Goal: Use online tool/utility: Utilize a website feature to perform a specific function

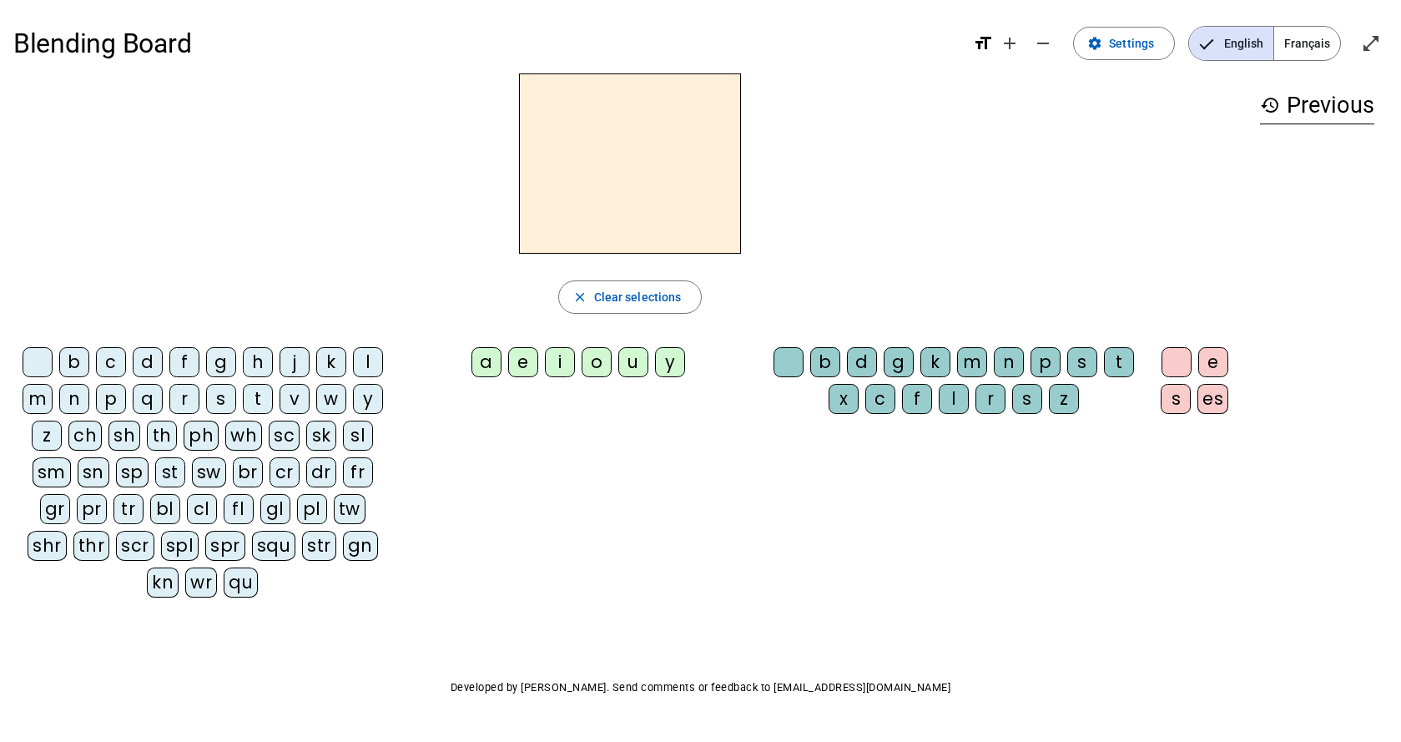
click at [283, 471] on div "cr" at bounding box center [284, 472] width 30 height 30
click at [551, 364] on div "i" at bounding box center [560, 362] width 30 height 30
click at [823, 368] on div "b" at bounding box center [825, 362] width 30 height 30
click at [491, 366] on div "a" at bounding box center [486, 362] width 30 height 30
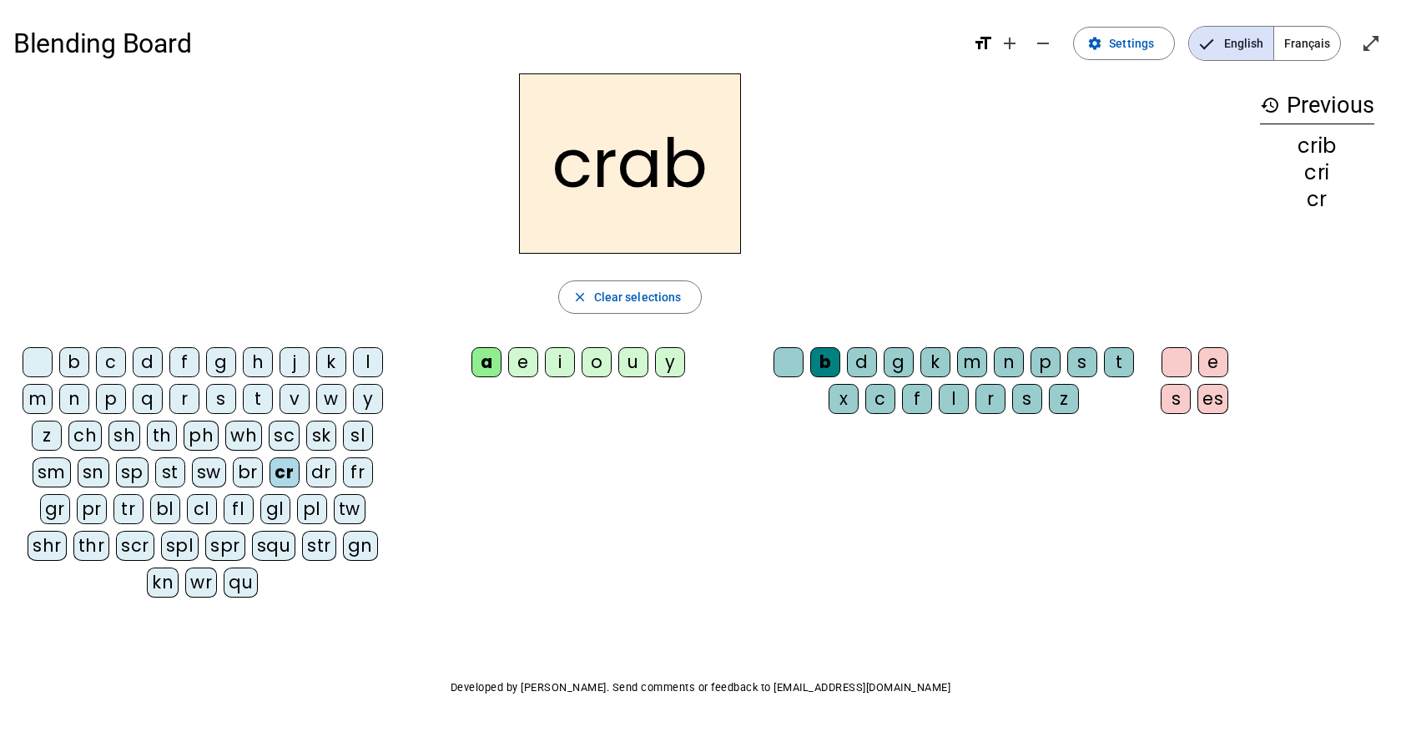
click at [558, 367] on div "i" at bounding box center [560, 362] width 30 height 30
click at [493, 365] on div "a" at bounding box center [486, 362] width 30 height 30
click at [227, 361] on div "g" at bounding box center [221, 362] width 30 height 30
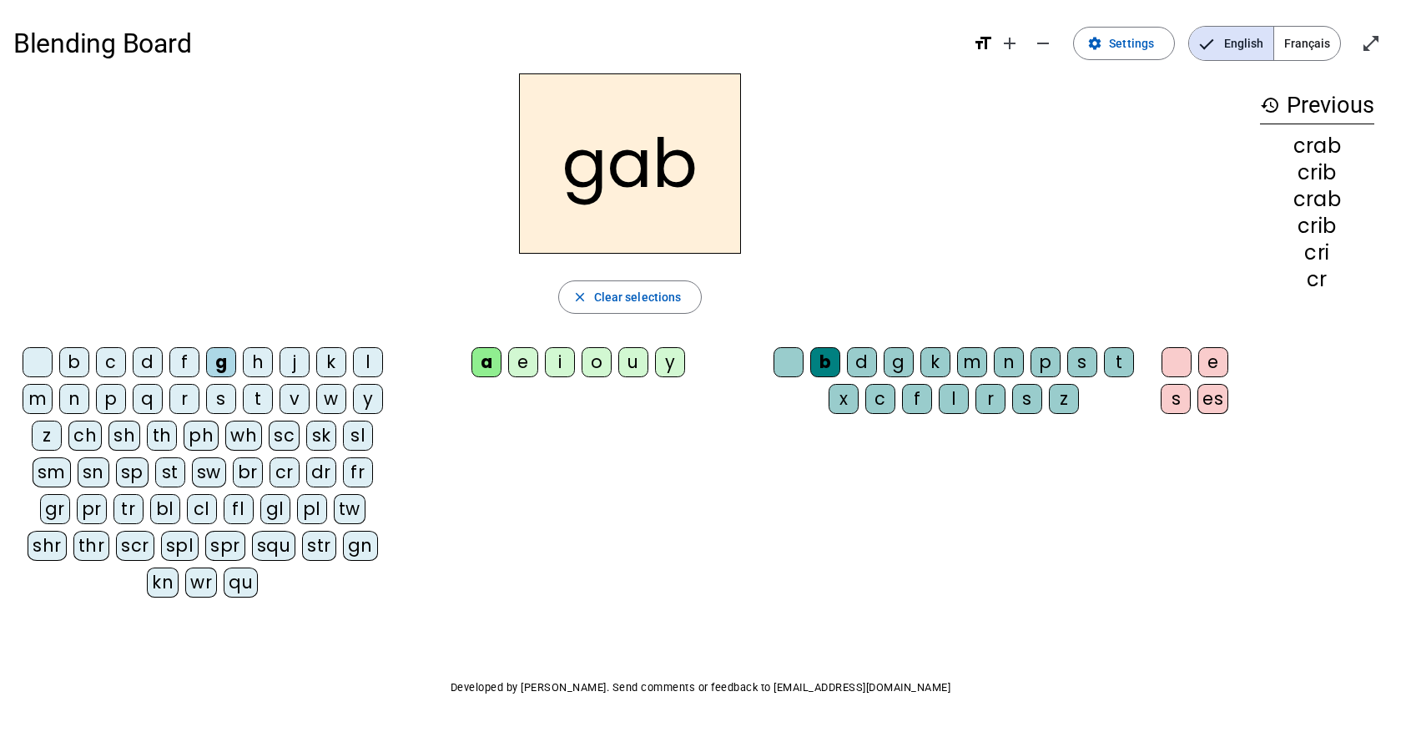
click at [56, 510] on div "gr" at bounding box center [55, 509] width 30 height 30
click at [973, 359] on div "m" at bounding box center [972, 362] width 30 height 30
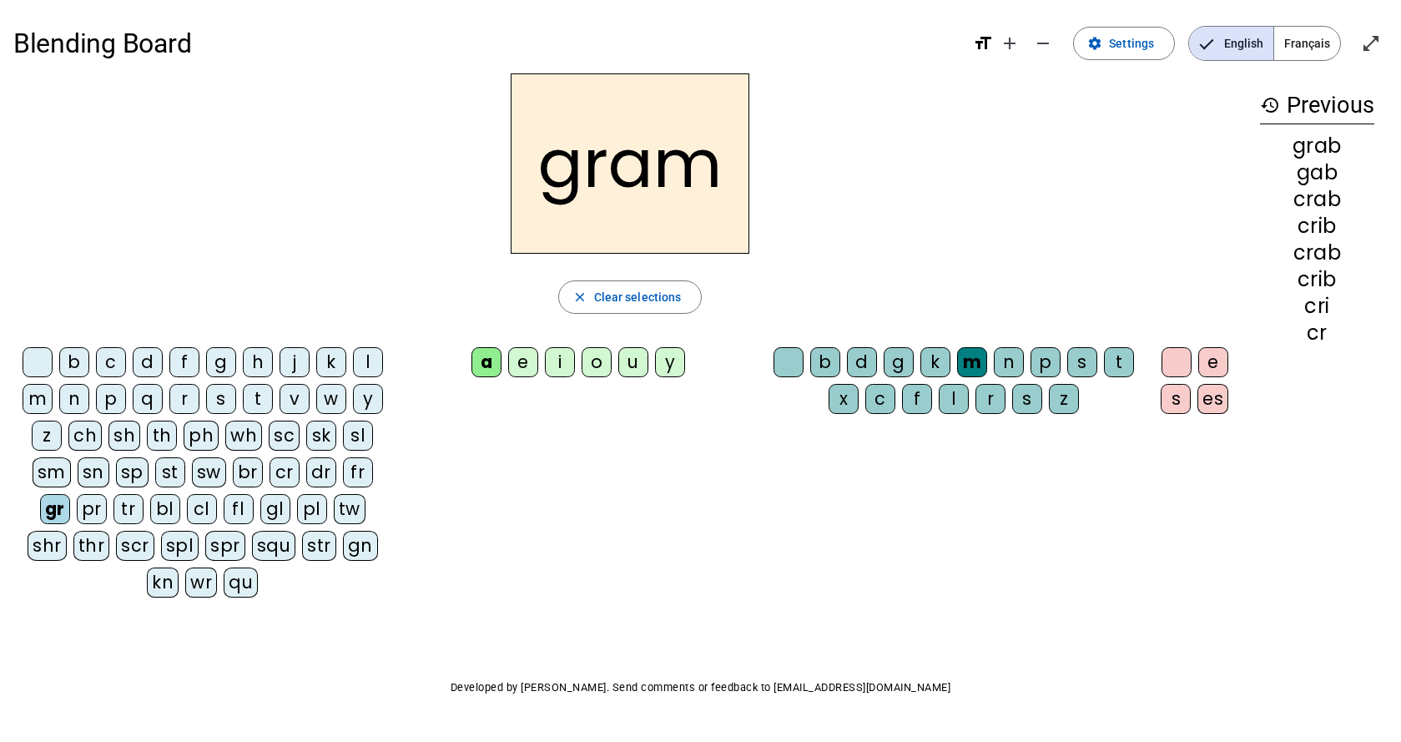
click at [825, 370] on div "b" at bounding box center [825, 362] width 30 height 30
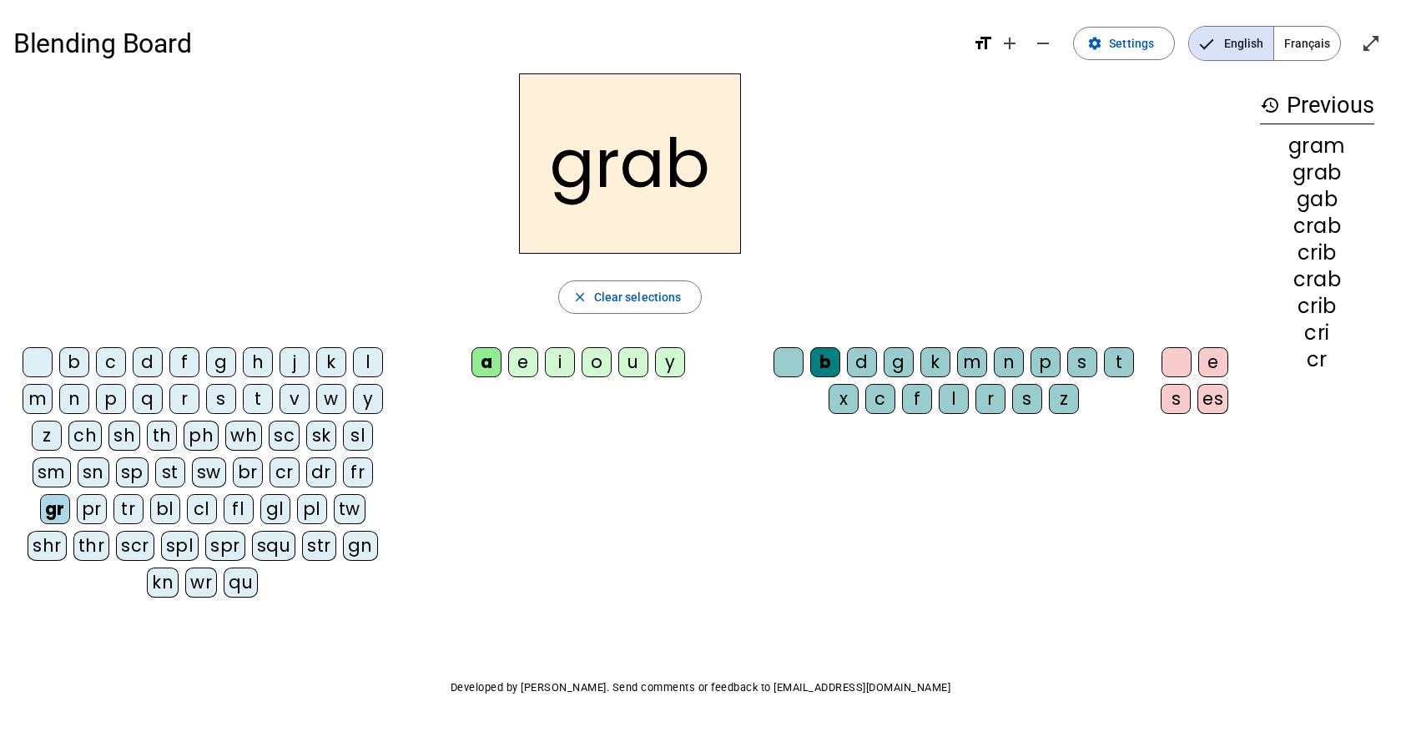
click at [976, 360] on div "m" at bounding box center [972, 362] width 30 height 30
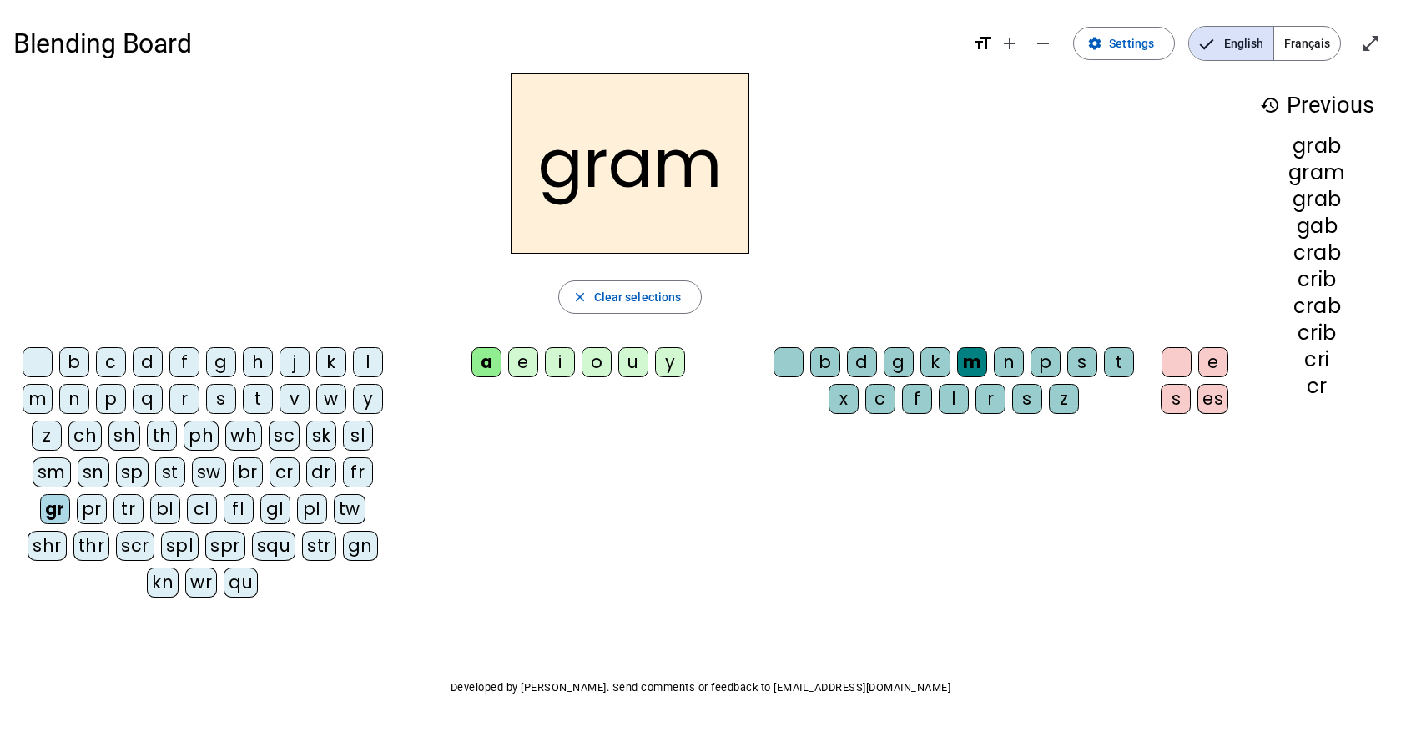
click at [557, 360] on div "i" at bounding box center [560, 362] width 30 height 30
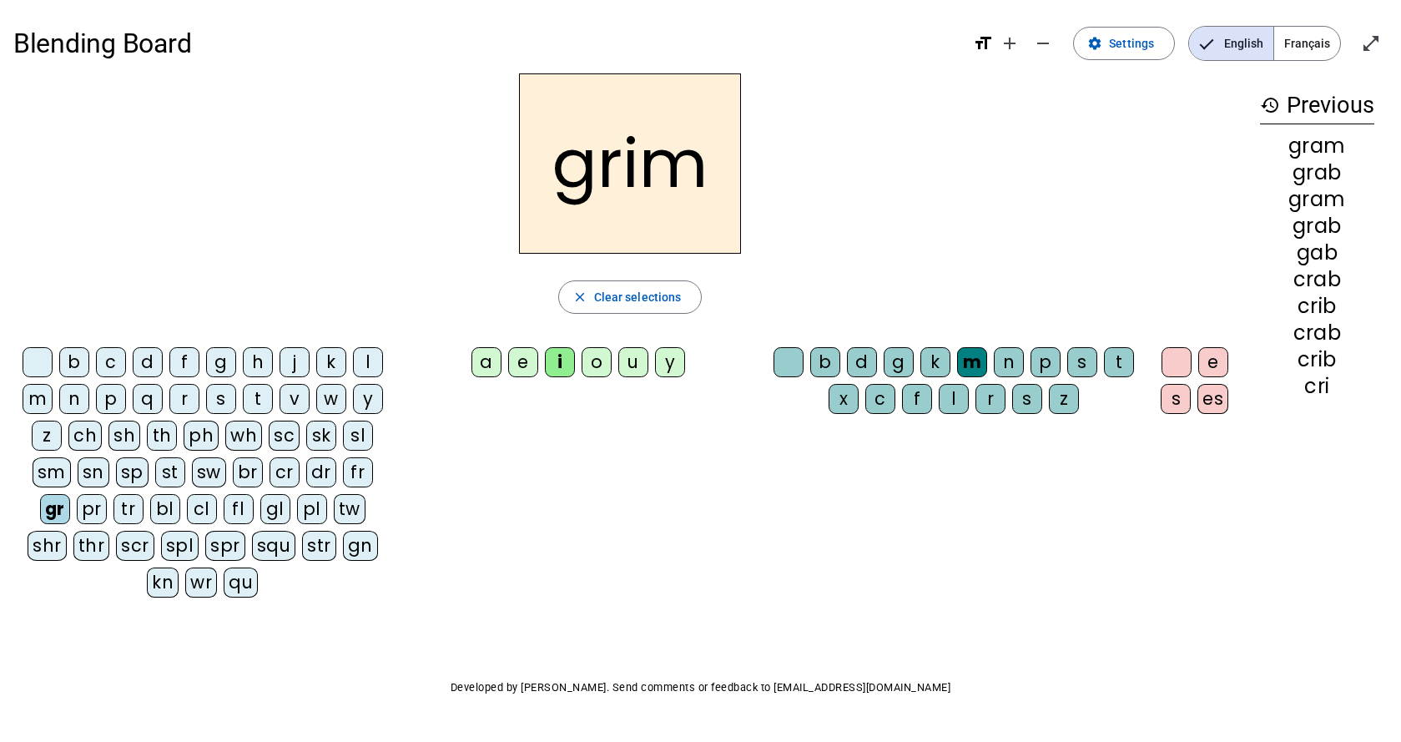
click at [489, 368] on div "a" at bounding box center [486, 362] width 30 height 30
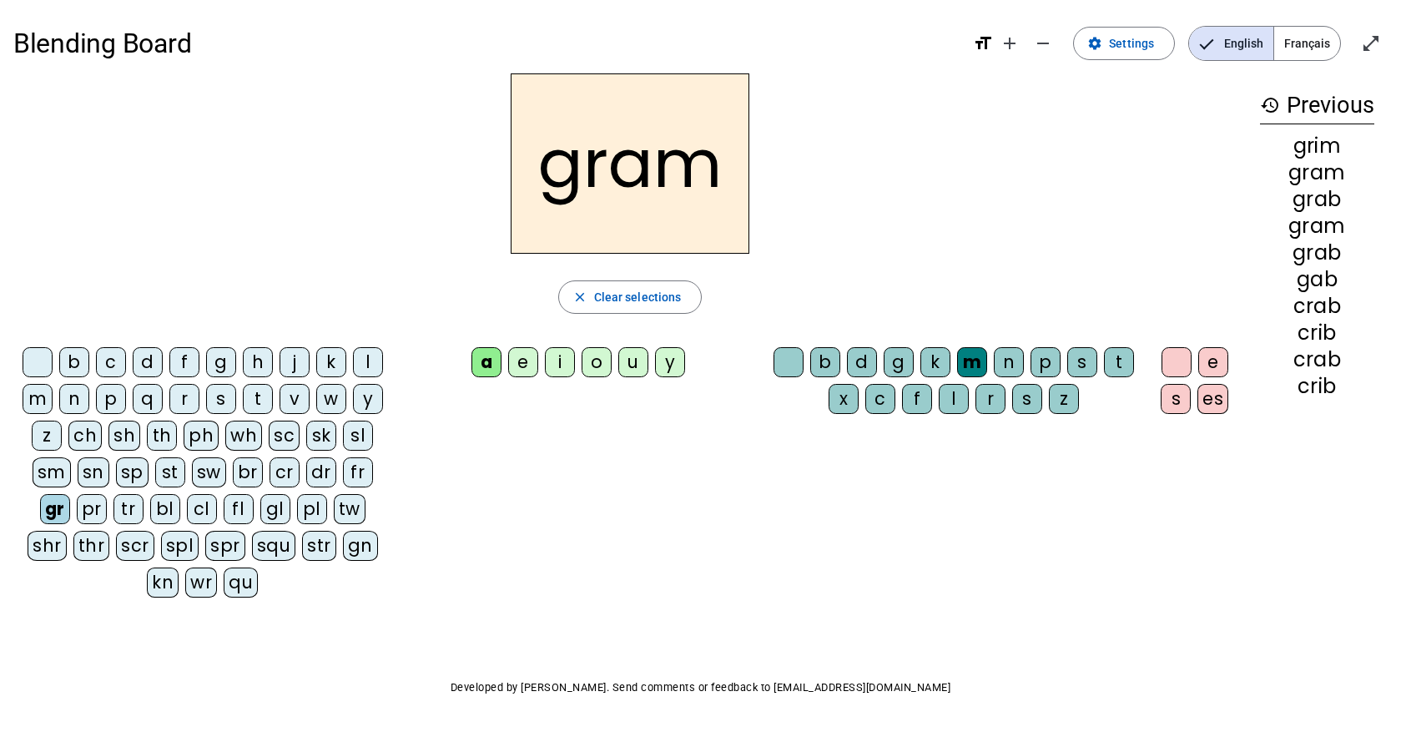
click at [564, 364] on div "i" at bounding box center [560, 362] width 30 height 30
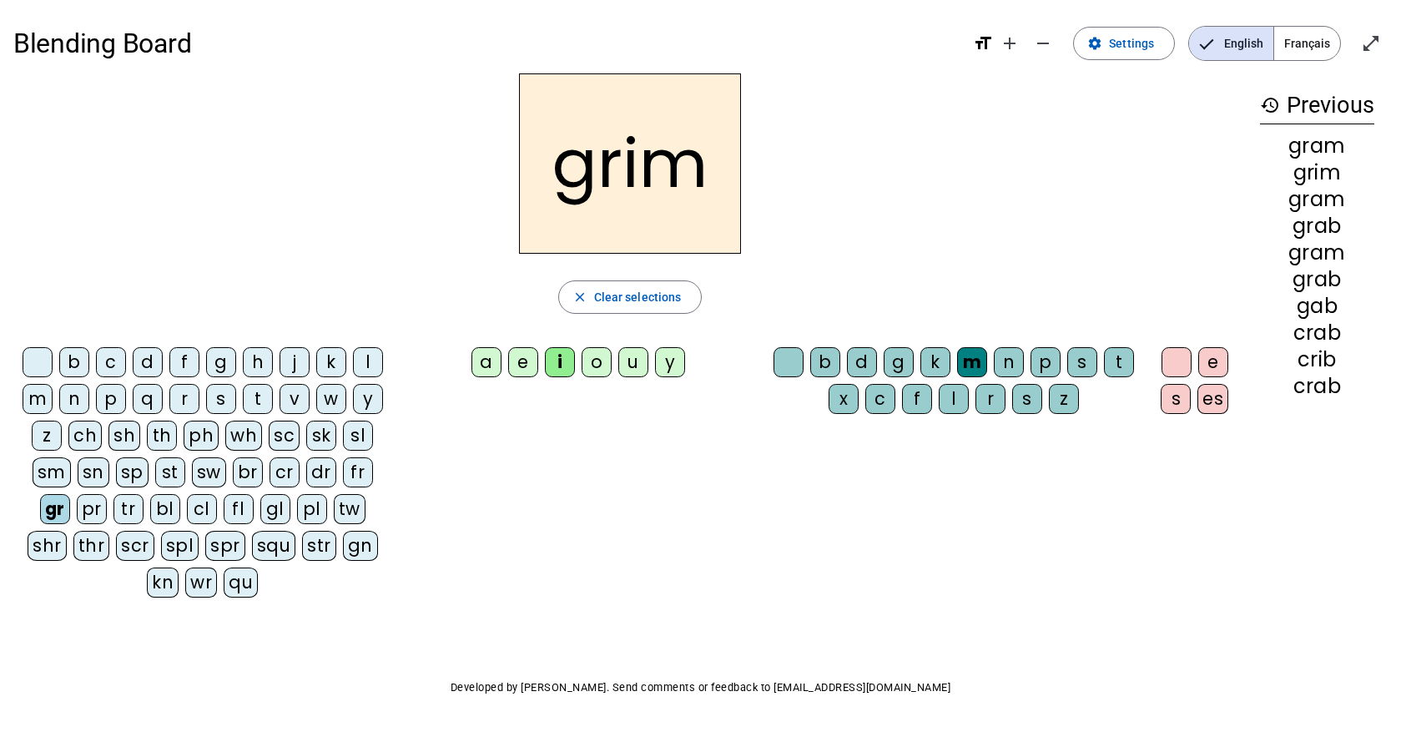
click at [482, 362] on div "a" at bounding box center [486, 362] width 30 height 30
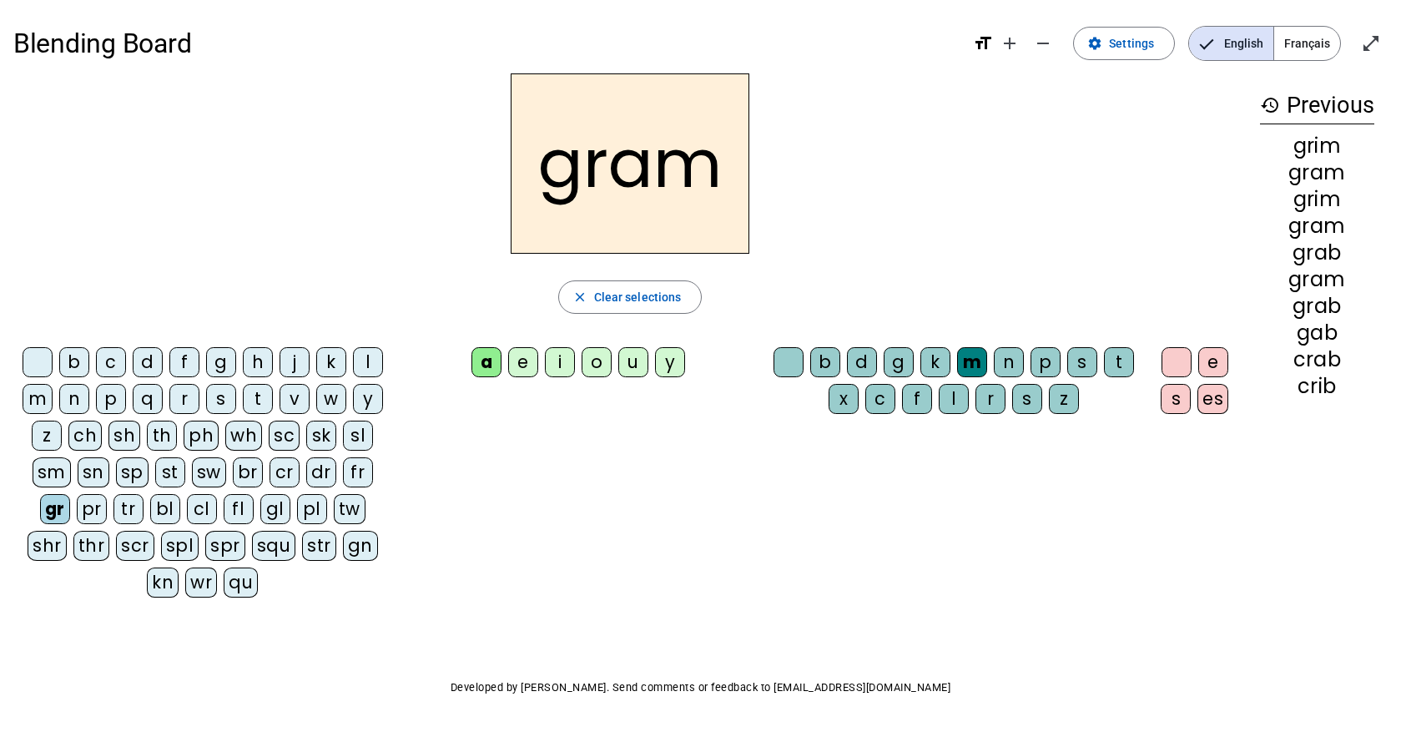
click at [562, 365] on div "i" at bounding box center [560, 362] width 30 height 30
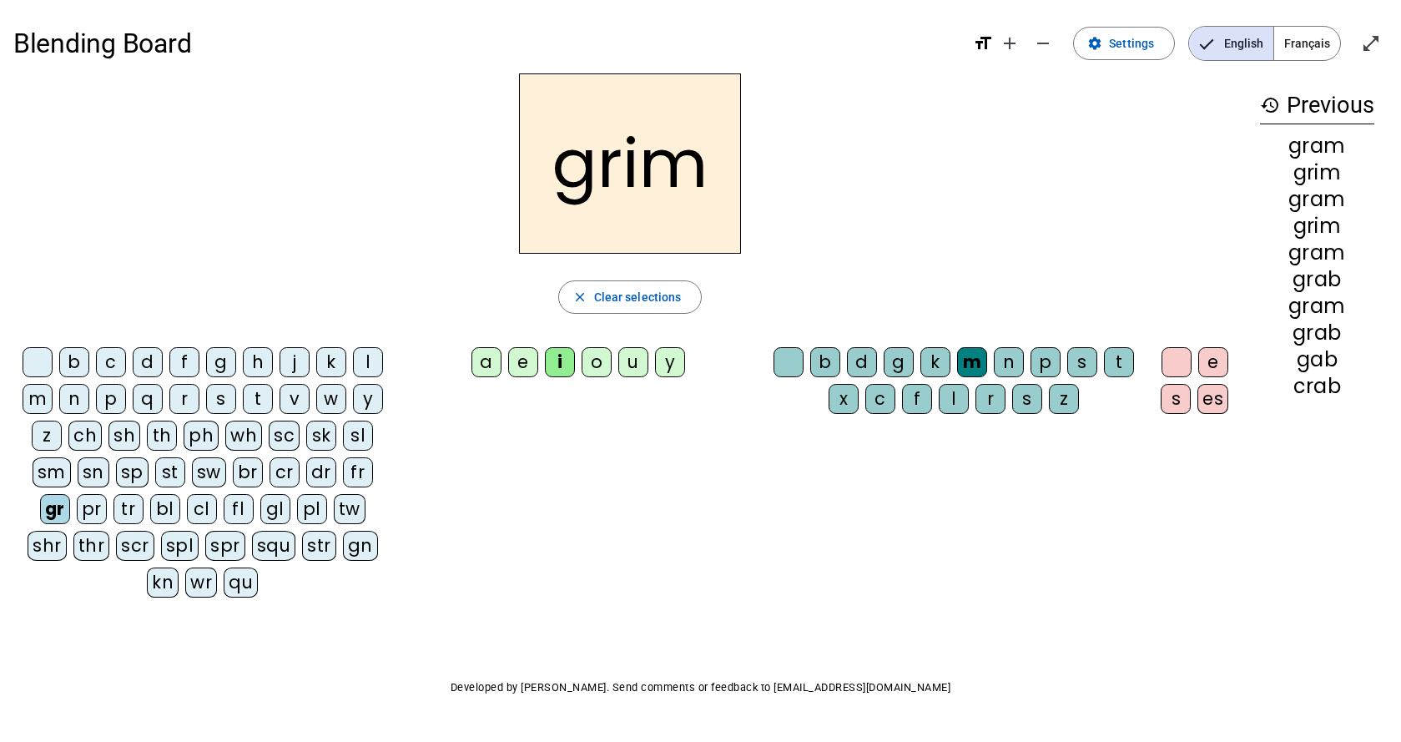
click at [1056, 362] on div "p" at bounding box center [1045, 362] width 30 height 30
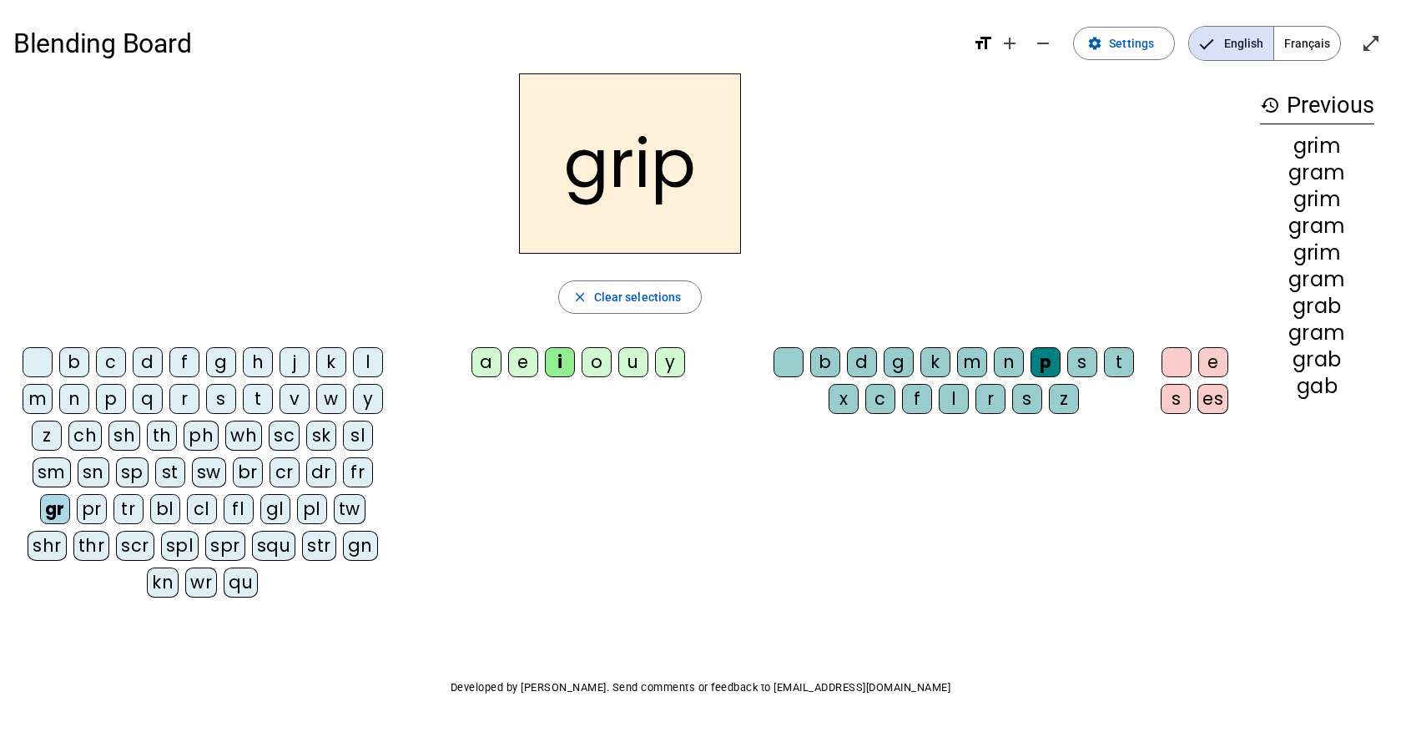
click at [127, 511] on div "tr" at bounding box center [128, 509] width 30 height 30
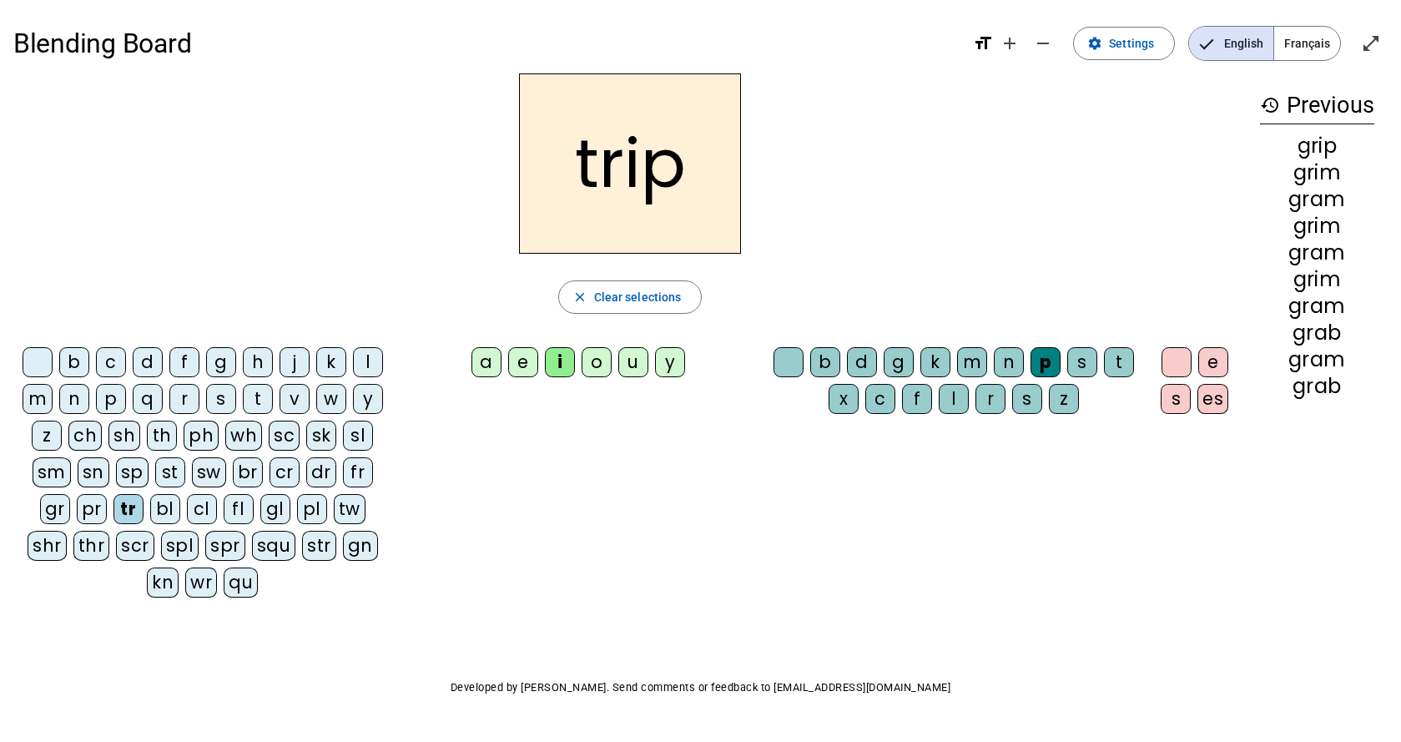
click at [321, 467] on div "dr" at bounding box center [321, 472] width 30 height 30
click at [598, 362] on div "o" at bounding box center [597, 362] width 30 height 30
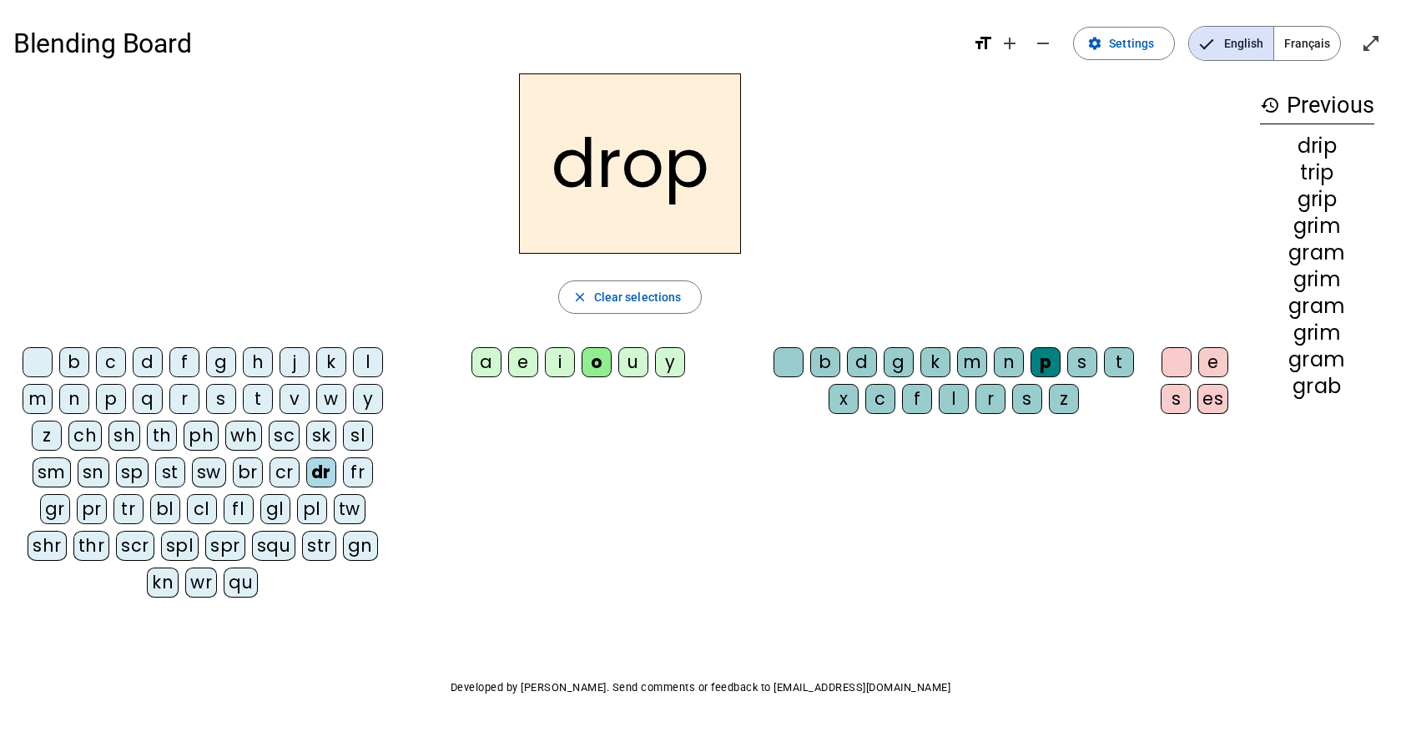
click at [277, 467] on div "cr" at bounding box center [284, 472] width 30 height 30
click at [90, 511] on div "pr" at bounding box center [92, 509] width 30 height 30
